Goal: Use online tool/utility: Utilize a website feature to perform a specific function

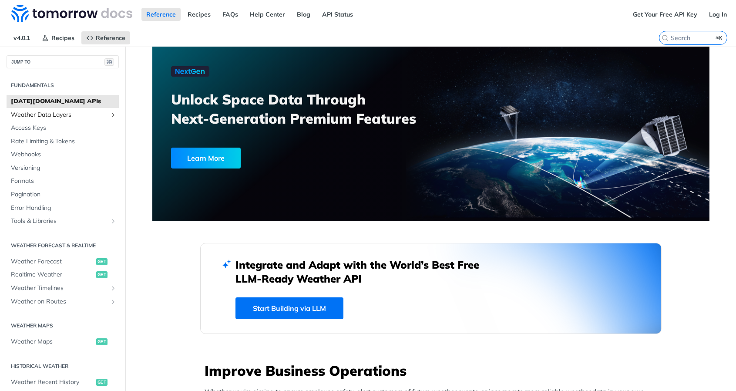
click at [83, 113] on span "Weather Data Layers" at bounding box center [59, 115] width 97 height 9
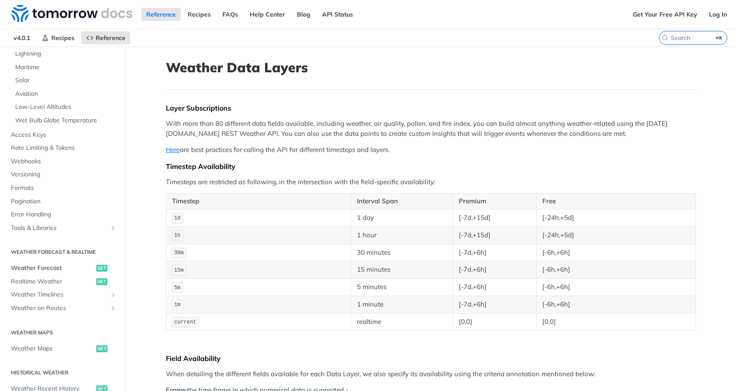
scroll to position [295, 0]
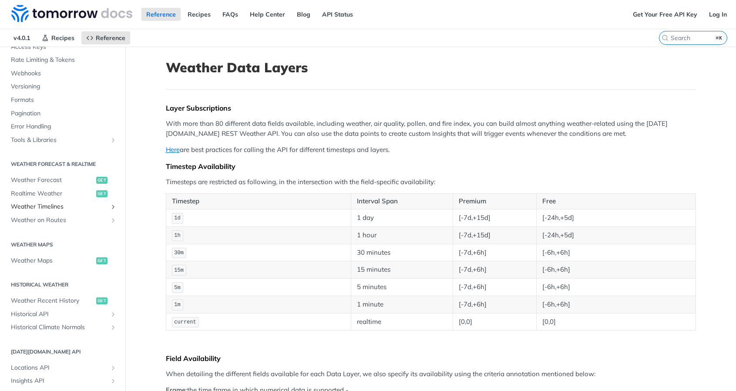
click at [68, 202] on span "Weather Timelines" at bounding box center [59, 206] width 97 height 9
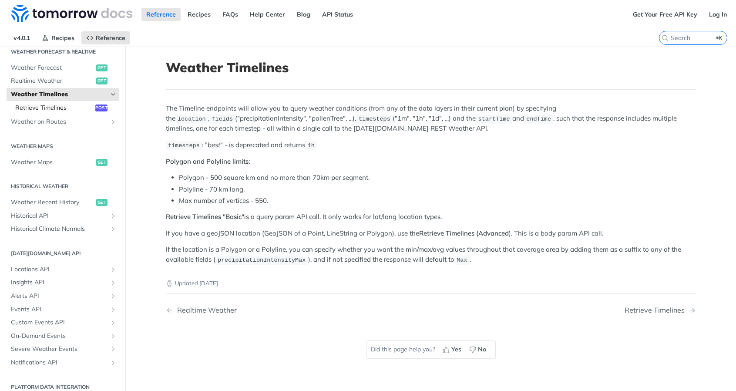
click at [53, 104] on span "Retrieve Timelines" at bounding box center [54, 108] width 78 height 9
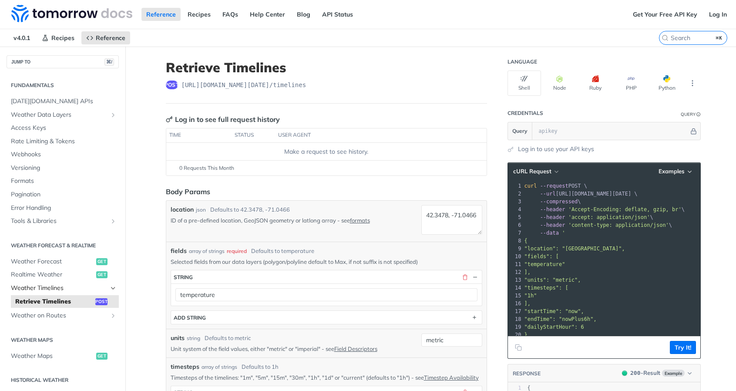
click at [62, 284] on span "Weather Timelines" at bounding box center [59, 288] width 97 height 9
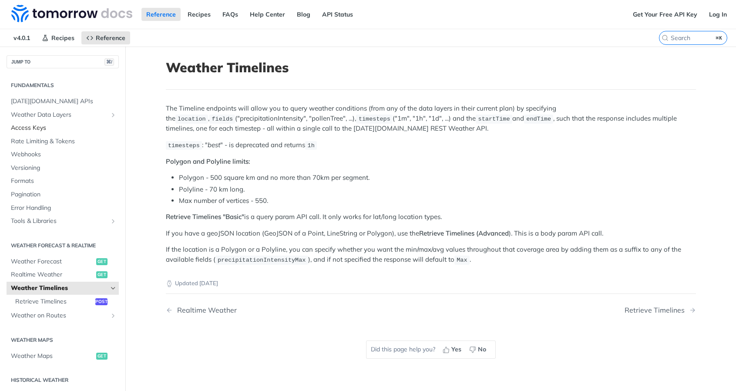
click at [52, 122] on link "Access Keys" at bounding box center [63, 127] width 112 height 13
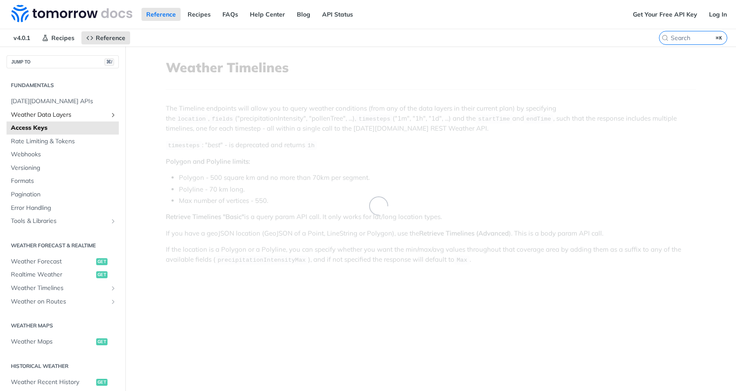
click at [59, 117] on span "Weather Data Layers" at bounding box center [59, 115] width 97 height 9
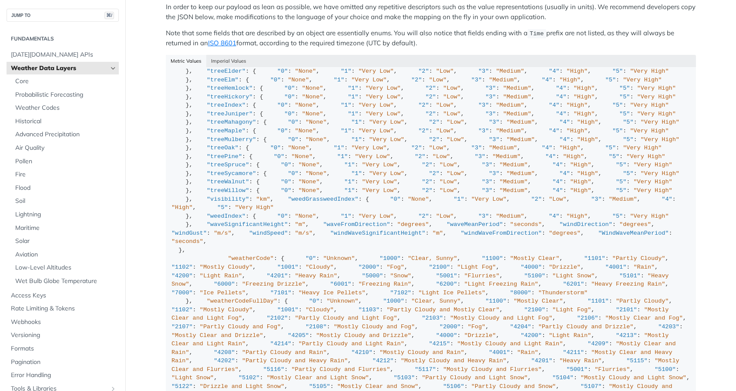
scroll to position [330, 0]
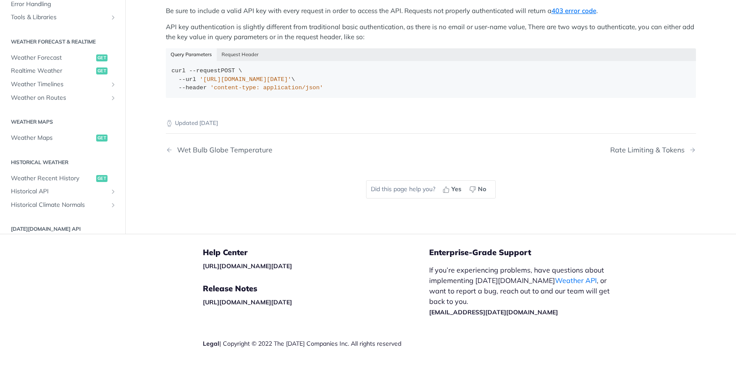
scroll to position [204, 0]
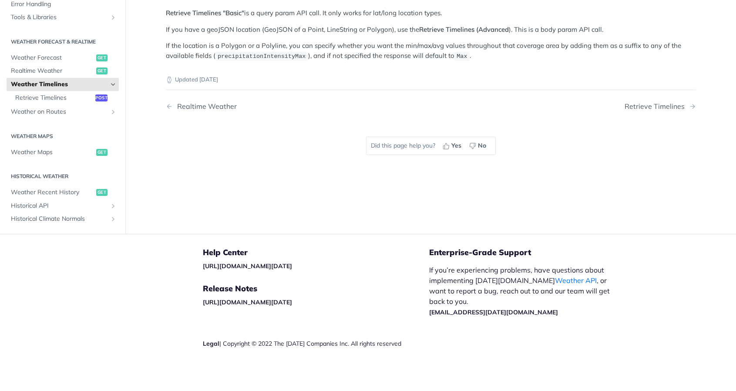
scroll to position [131, 0]
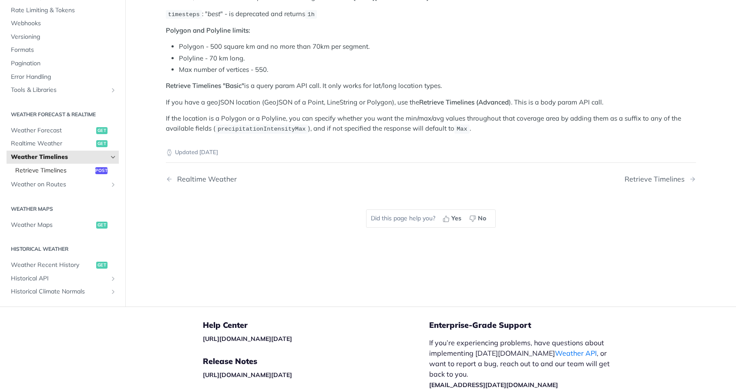
click at [86, 166] on span "Retrieve Timelines" at bounding box center [54, 170] width 78 height 9
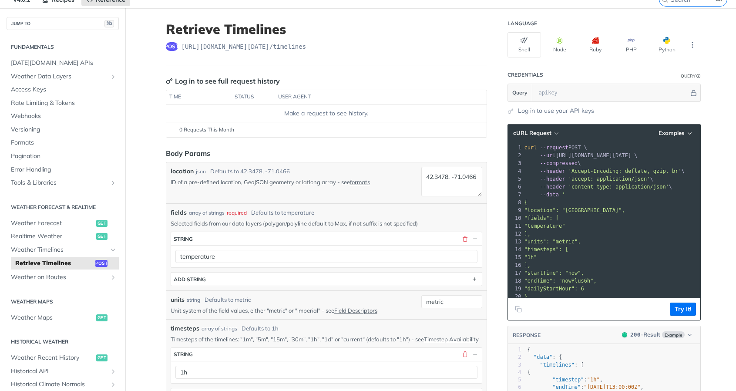
scroll to position [133, 0]
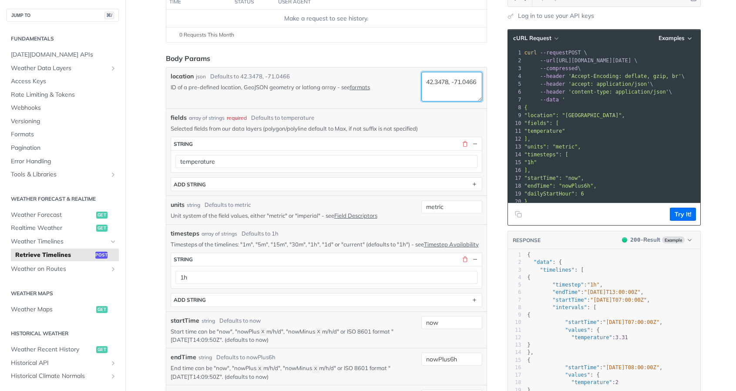
drag, startPoint x: 460, startPoint y: 91, endPoint x: 400, endPoint y: 91, distance: 59.2
click at [400, 91] on div "location json Defaults to [GEOGRAPHIC_DATA] ID of a pre-defined location, GeoJS…" at bounding box center [327, 88] width 312 height 32
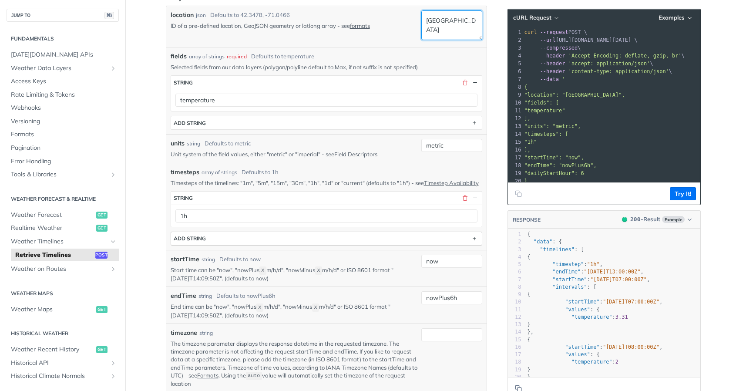
type textarea "[GEOGRAPHIC_DATA]"
click at [349, 242] on button "ADD string" at bounding box center [326, 238] width 311 height 13
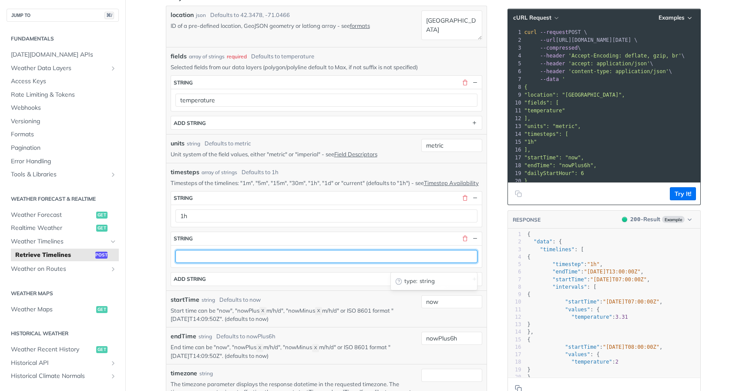
click at [299, 262] on input "text" at bounding box center [326, 256] width 302 height 13
type input "1d"
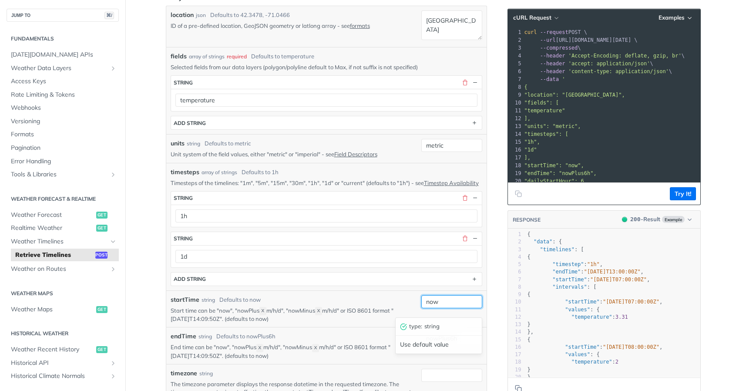
click at [450, 308] on input "now" at bounding box center [451, 301] width 61 height 13
type input "nowMinus120h"
click at [402, 319] on div "type : string Use default value" at bounding box center [438, 335] width 87 height 37
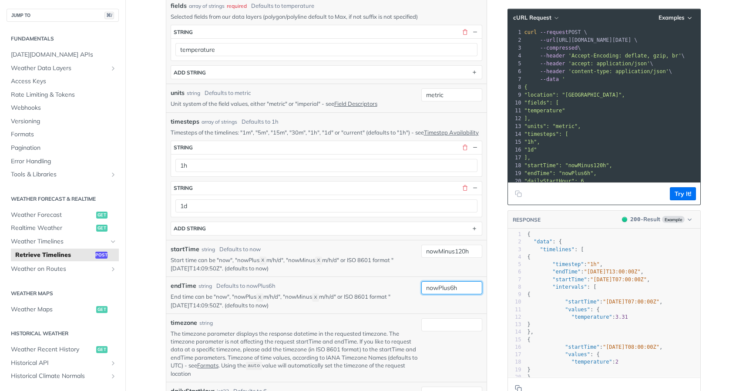
click at [459, 294] on input "nowPlus6h" at bounding box center [451, 287] width 61 height 13
click at [413, 285] on div "endTime string Defaults to nowPlus6h End time can be "now", "nowPlus X m/h/d", …" at bounding box center [326, 294] width 320 height 37
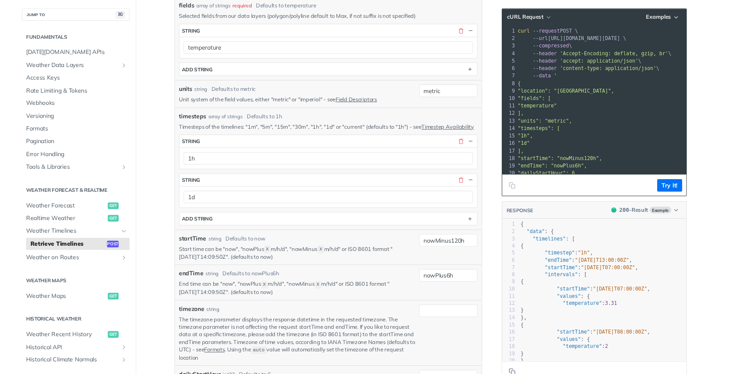
scroll to position [0, 0]
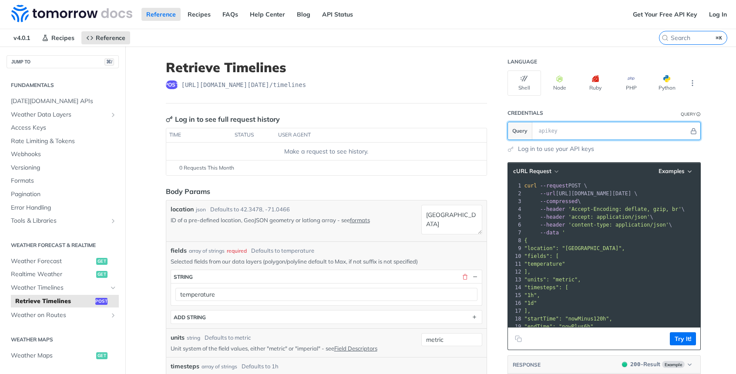
click at [588, 134] on input "text" at bounding box center [611, 130] width 154 height 17
paste input "95WRWUn8dQ0JWnOzeIvwMBJEW8R7Ca6k"
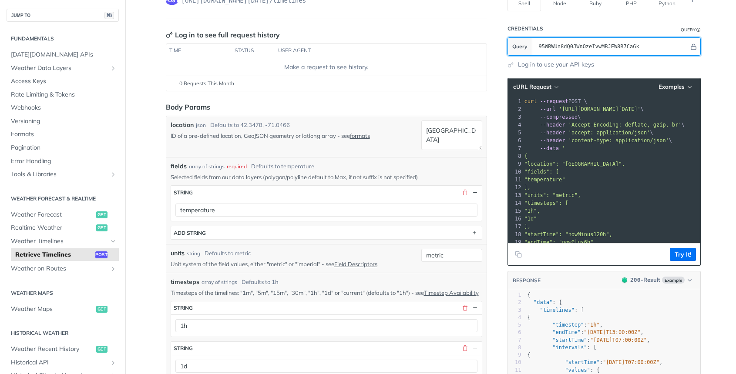
scroll to position [159, 0]
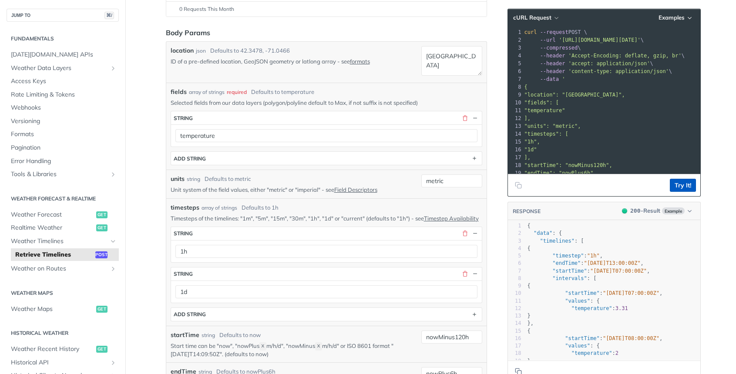
type input "95WRWUn8dQ0JWnOzeIvwMBJEW8R7Ca6k"
click at [685, 185] on button "Try It!" at bounding box center [683, 185] width 26 height 13
click at [678, 185] on button "Try It!" at bounding box center [683, 185] width 26 height 13
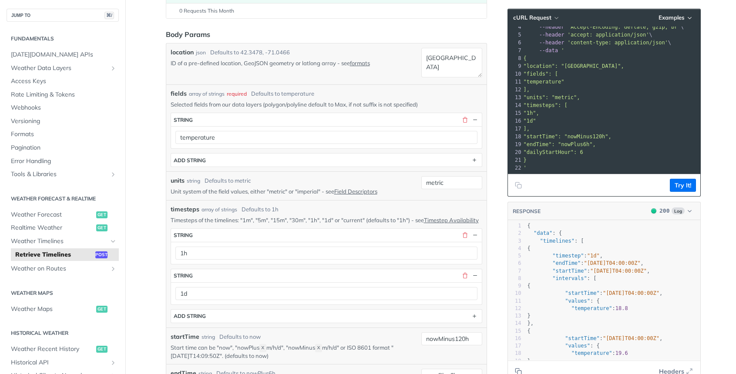
scroll to position [0, 1]
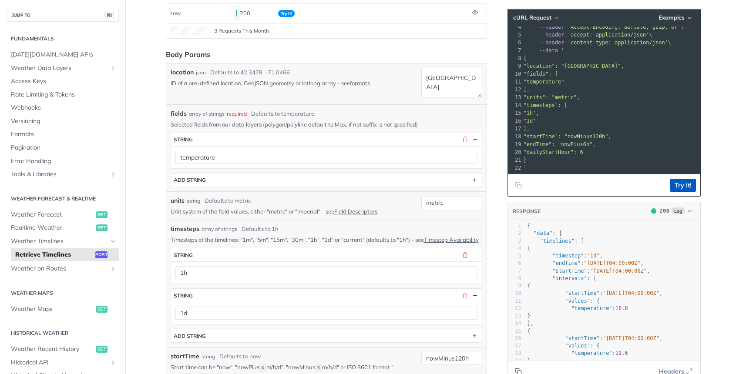
click at [688, 190] on button "Try It!" at bounding box center [683, 185] width 26 height 13
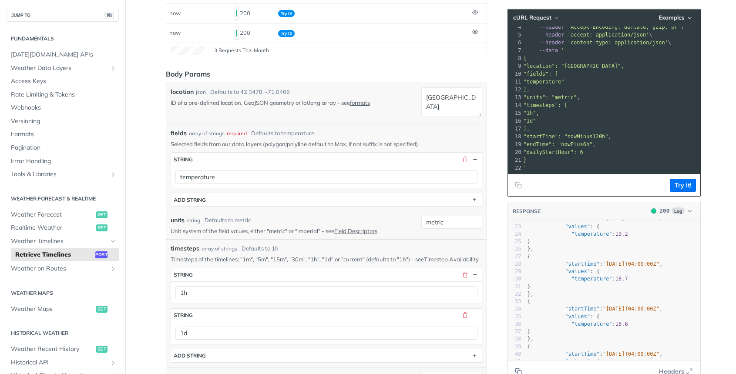
scroll to position [165, 0]
click at [685, 188] on button "Try It!" at bounding box center [683, 185] width 26 height 13
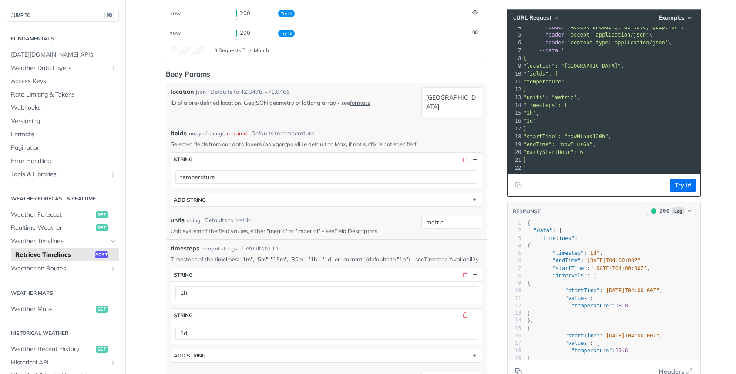
scroll to position [0, 0]
click at [682, 186] on button "Try It!" at bounding box center [683, 185] width 26 height 13
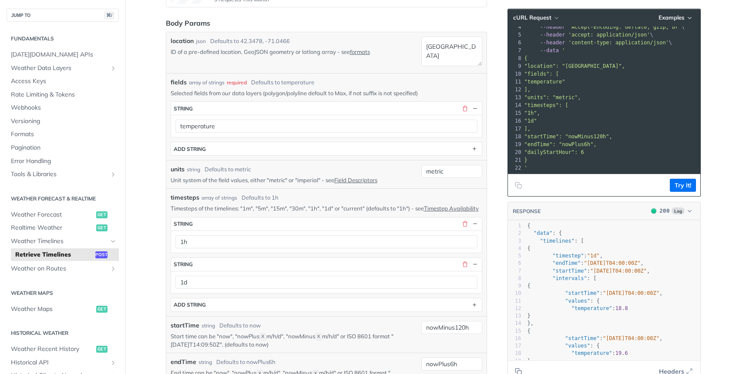
scroll to position [245, 0]
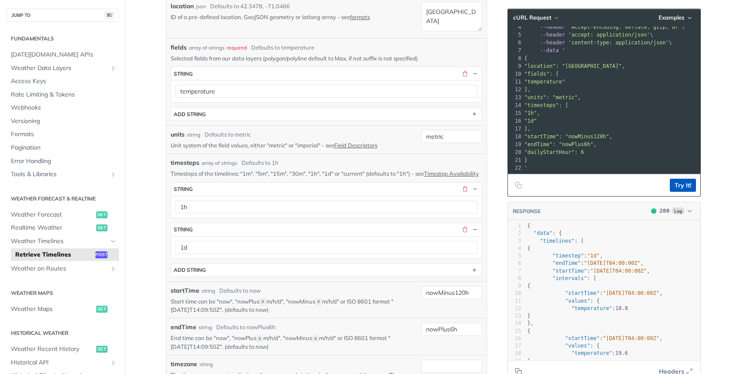
click at [684, 191] on button "Try It!" at bounding box center [683, 185] width 26 height 13
click at [682, 185] on button "Try It!" at bounding box center [683, 185] width 26 height 13
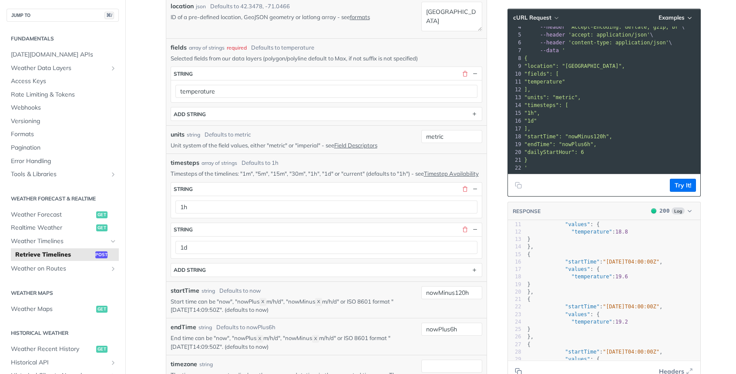
scroll to position [77, 0]
click at [688, 186] on button "Try It!" at bounding box center [683, 185] width 26 height 13
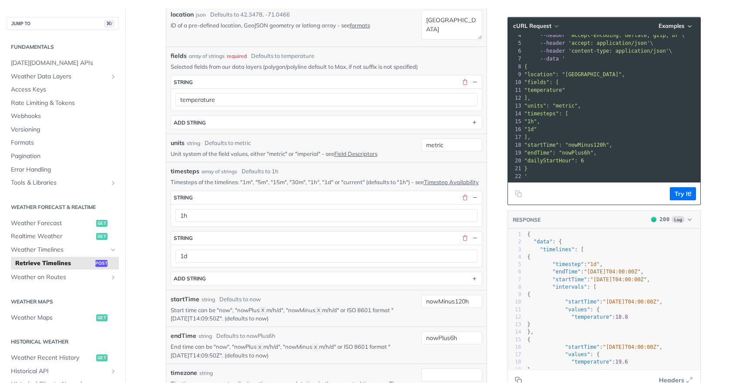
scroll to position [0, 0]
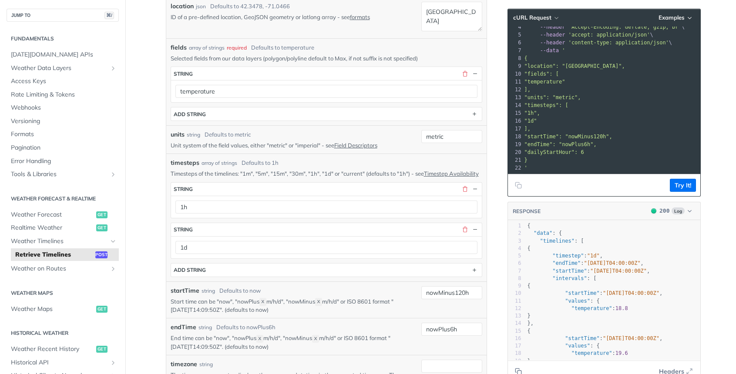
click at [678, 176] on footer "Try It!" at bounding box center [604, 185] width 192 height 22
click at [678, 178] on footer "Try It!" at bounding box center [604, 185] width 192 height 22
click at [678, 179] on button "Try It!" at bounding box center [683, 185] width 26 height 13
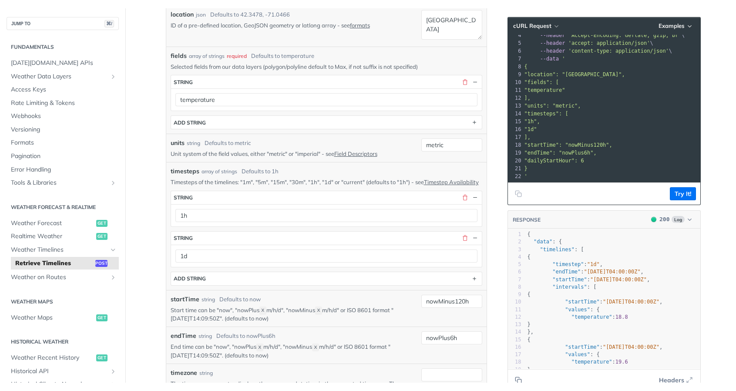
scroll to position [20, 0]
